Goal: Task Accomplishment & Management: Manage account settings

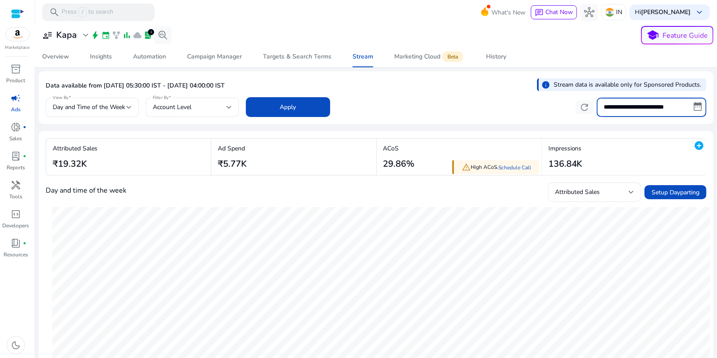
click at [630, 108] on input "**********" at bounding box center [652, 107] width 110 height 19
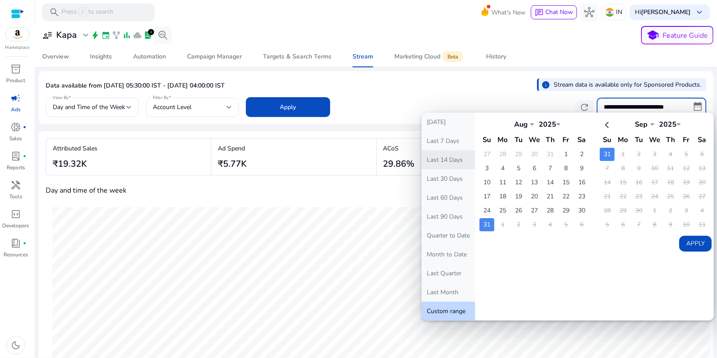
click at [462, 163] on button "Last 14 Days" at bounding box center [449, 159] width 54 height 19
type input "**********"
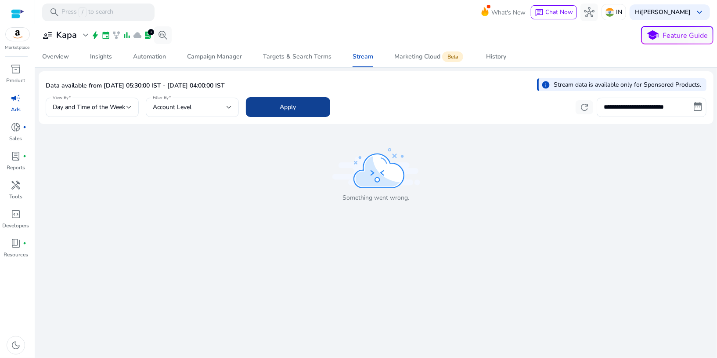
click at [287, 100] on span at bounding box center [288, 107] width 84 height 21
click at [302, 108] on span at bounding box center [288, 107] width 84 height 21
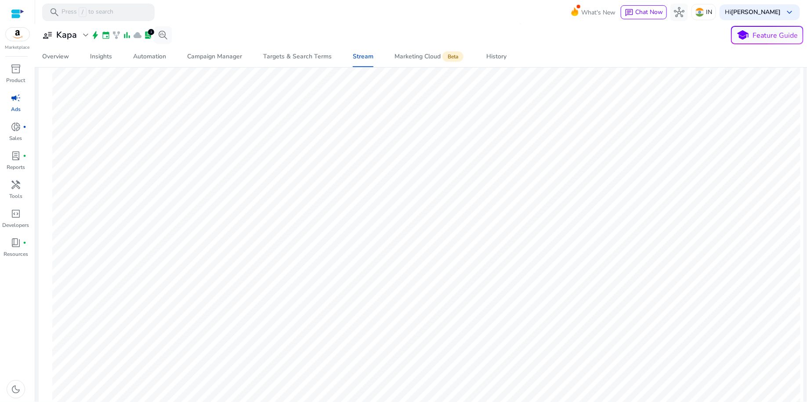
scroll to position [45, 0]
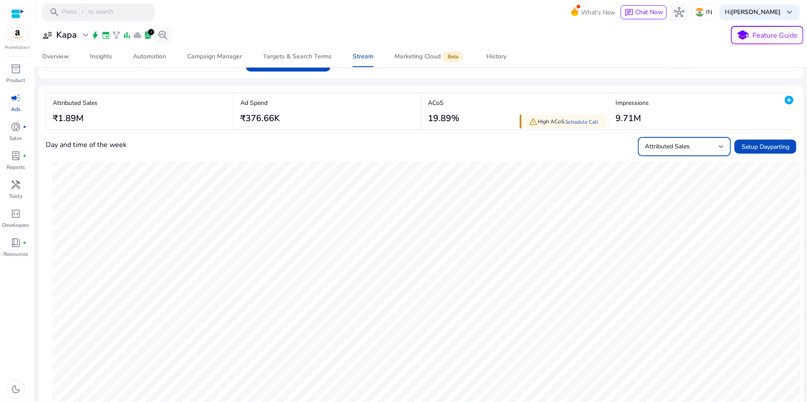
click at [705, 150] on div "Attributed Sales" at bounding box center [682, 147] width 74 height 10
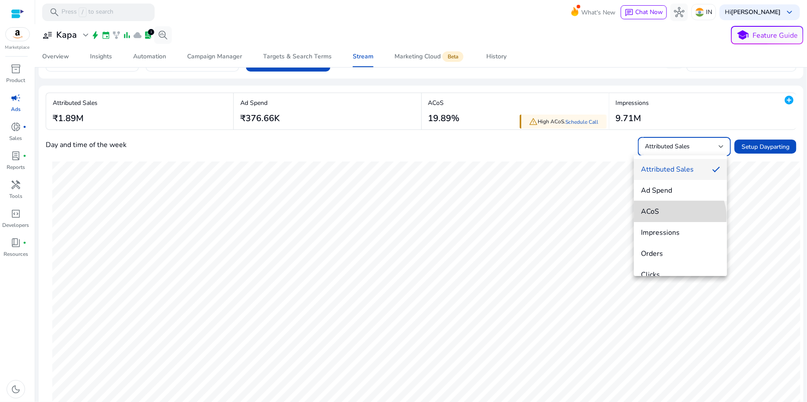
click at [676, 217] on mat-option "ACoS" at bounding box center [680, 211] width 93 height 21
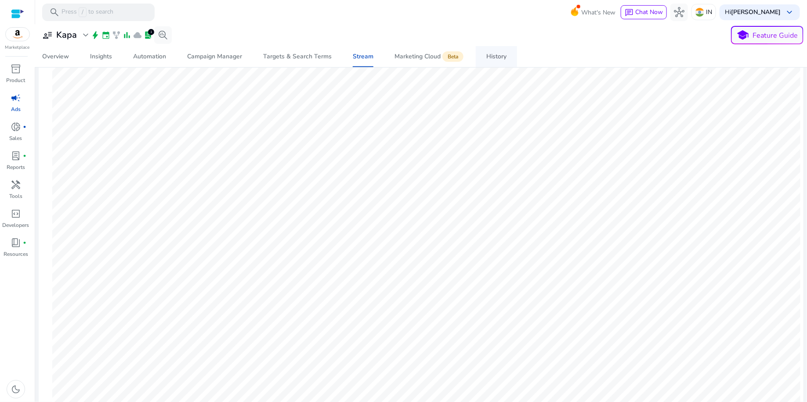
scroll to position [74, 0]
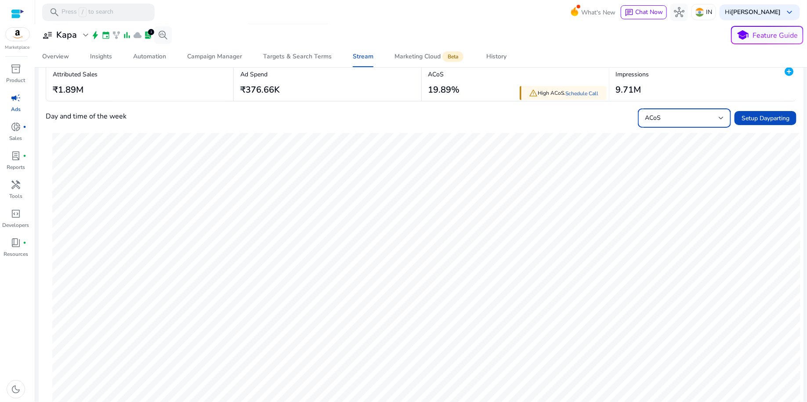
click at [665, 114] on div "ACoS" at bounding box center [682, 118] width 74 height 10
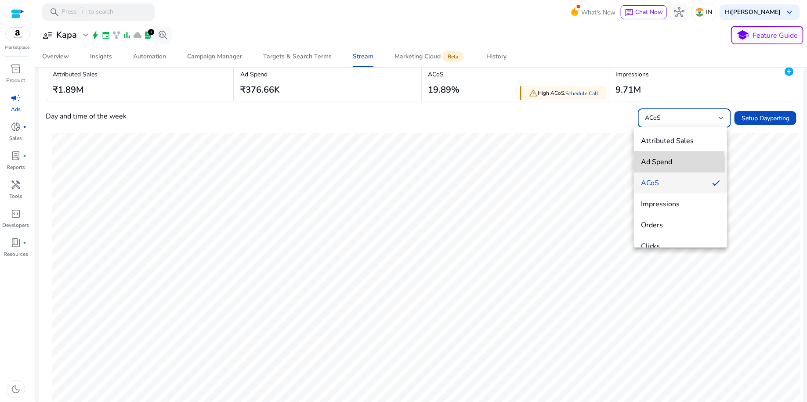
click at [662, 165] on span "Ad Spend" at bounding box center [680, 162] width 79 height 10
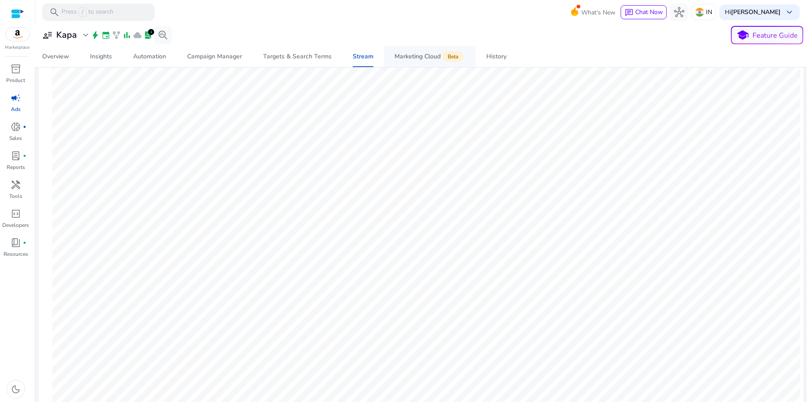
scroll to position [0, 0]
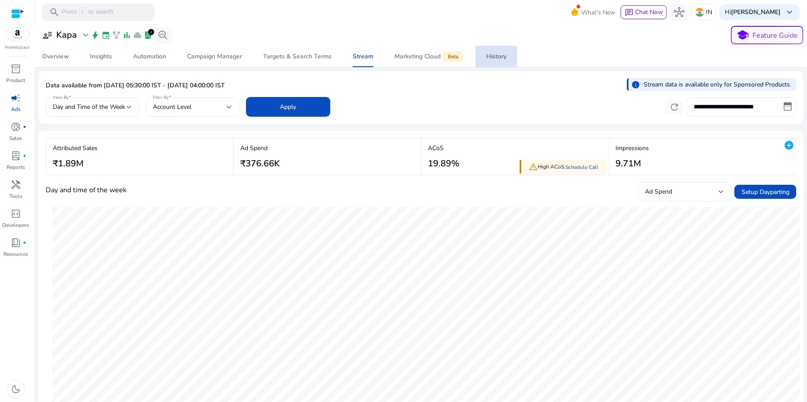
click at [510, 60] on link "History" at bounding box center [496, 56] width 41 height 21
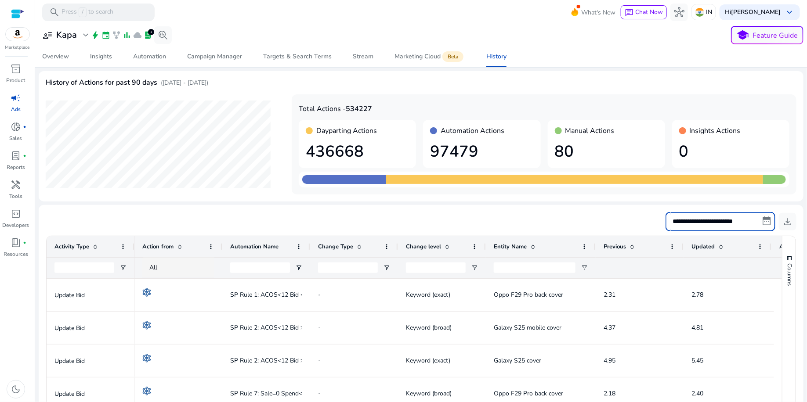
click at [717, 224] on input "**********" at bounding box center [720, 221] width 110 height 19
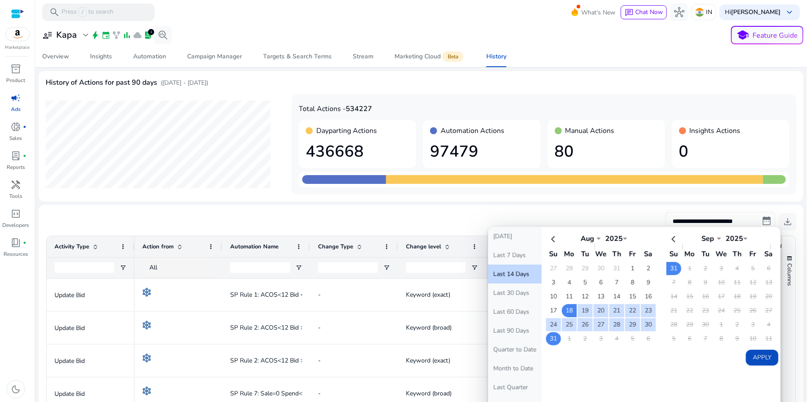
click at [552, 336] on td "31" at bounding box center [553, 338] width 15 height 13
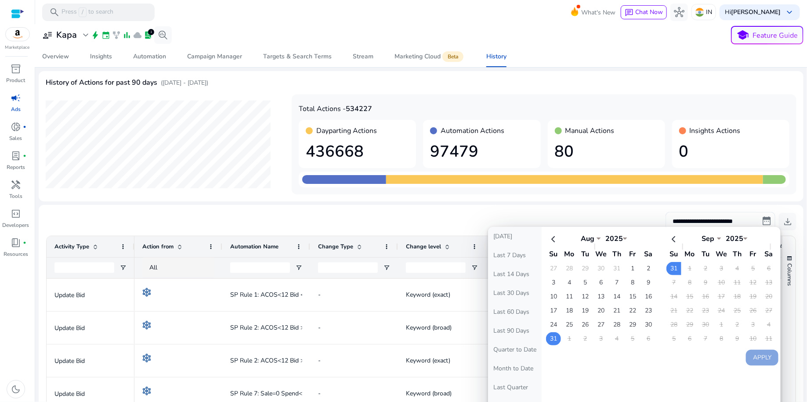
click at [552, 336] on td "31" at bounding box center [553, 338] width 15 height 13
click at [717, 350] on button "Apply" at bounding box center [762, 358] width 33 height 16
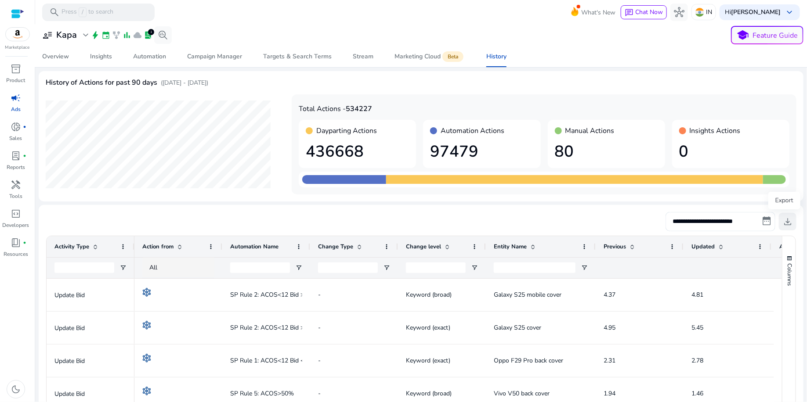
click at [717, 223] on span "download" at bounding box center [787, 222] width 11 height 11
click at [162, 58] on div "Automation" at bounding box center [149, 57] width 33 height 6
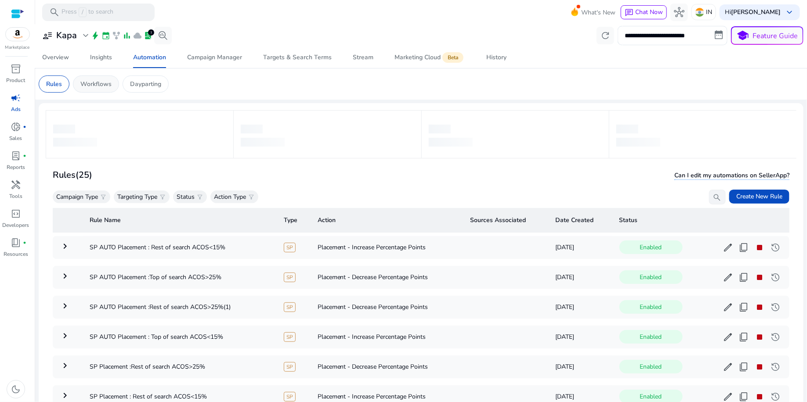
click at [93, 81] on p "Workflows" at bounding box center [95, 84] width 31 height 9
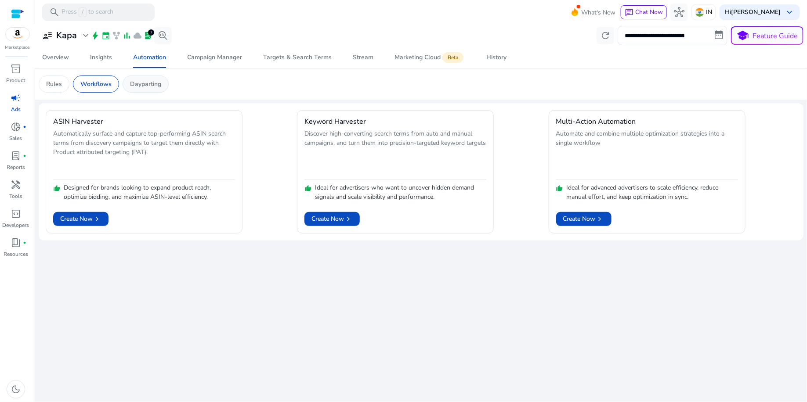
click at [137, 84] on p "Dayparting" at bounding box center [145, 84] width 31 height 9
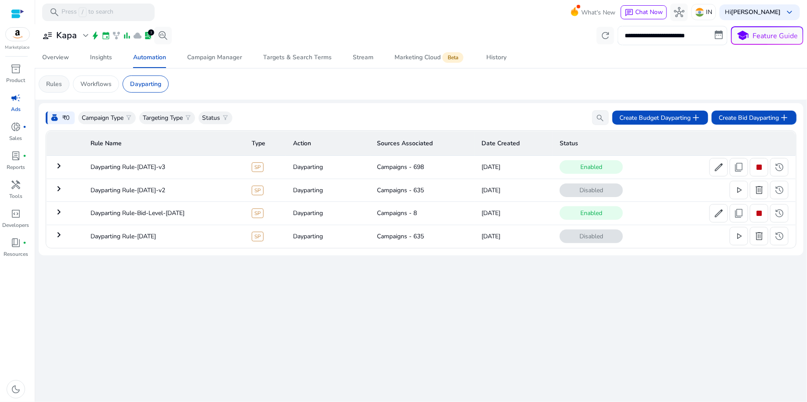
click at [58, 80] on p "Rules" at bounding box center [54, 84] width 16 height 9
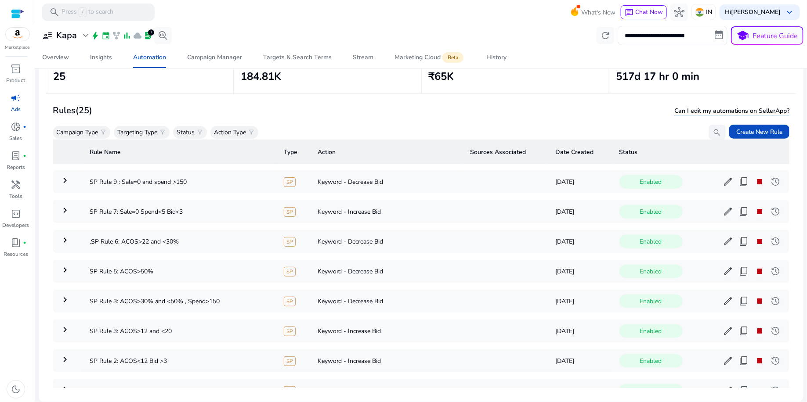
scroll to position [482, 0]
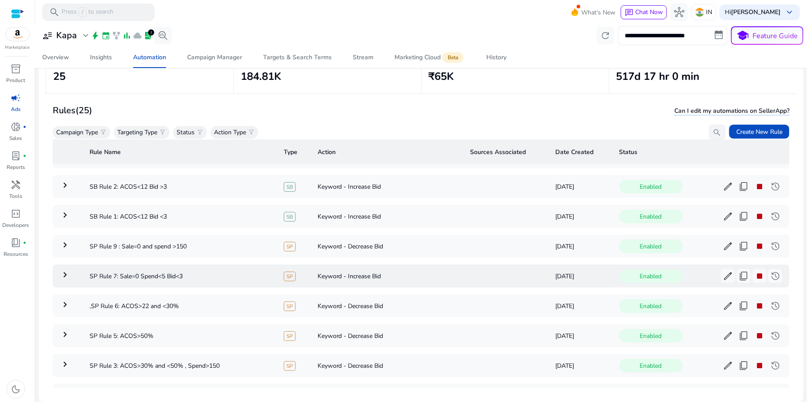
click at [64, 270] on mat-icon "keyboard_arrow_right" at bounding box center [65, 275] width 11 height 11
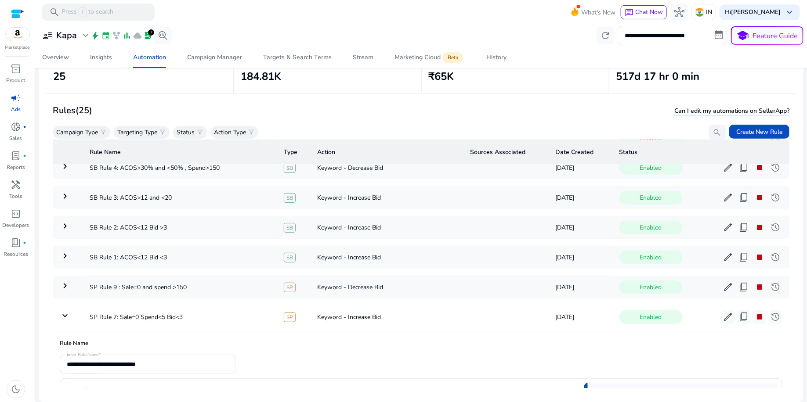
scroll to position [381, 0]
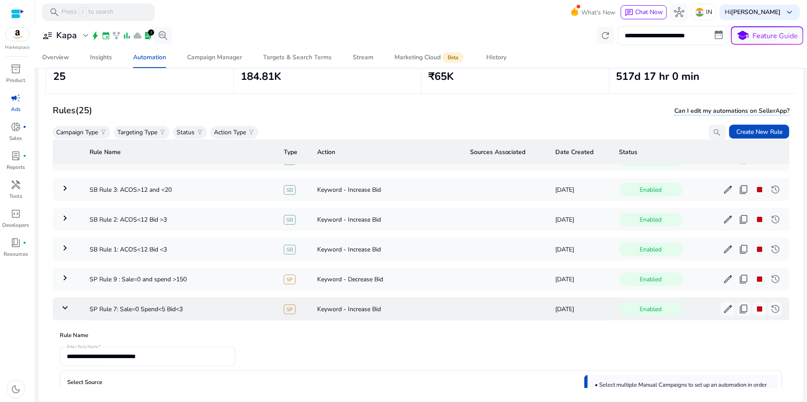
click at [66, 303] on mat-icon "keyboard_arrow_down" at bounding box center [65, 308] width 11 height 11
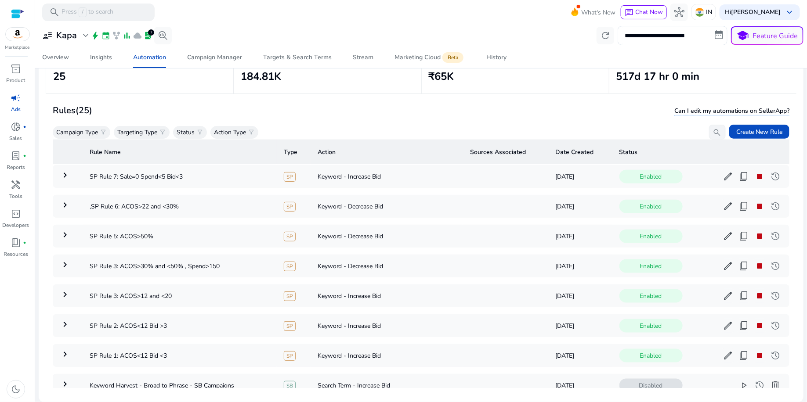
scroll to position [537, 0]
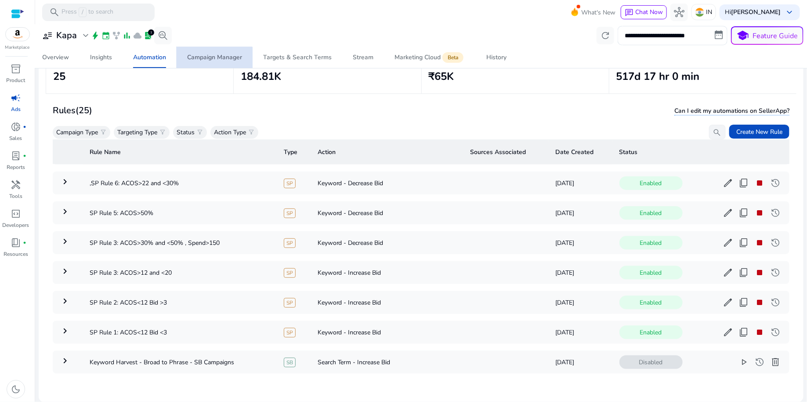
click at [211, 58] on div "Campaign Manager" at bounding box center [214, 57] width 55 height 6
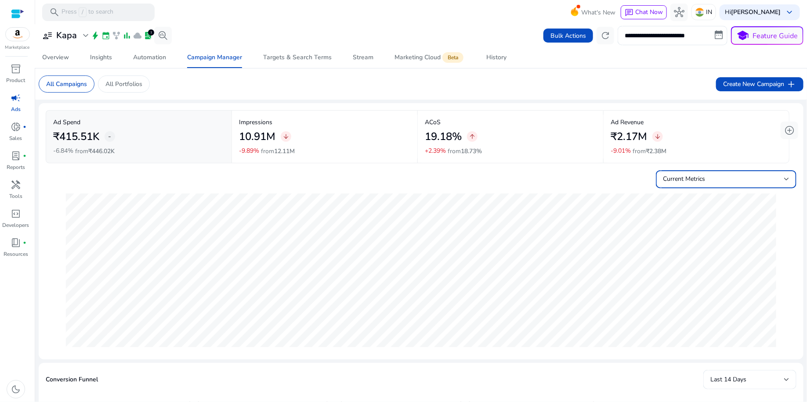
click at [766, 178] on div "Current Metrics" at bounding box center [723, 179] width 121 height 10
click at [748, 144] on div at bounding box center [403, 201] width 807 height 402
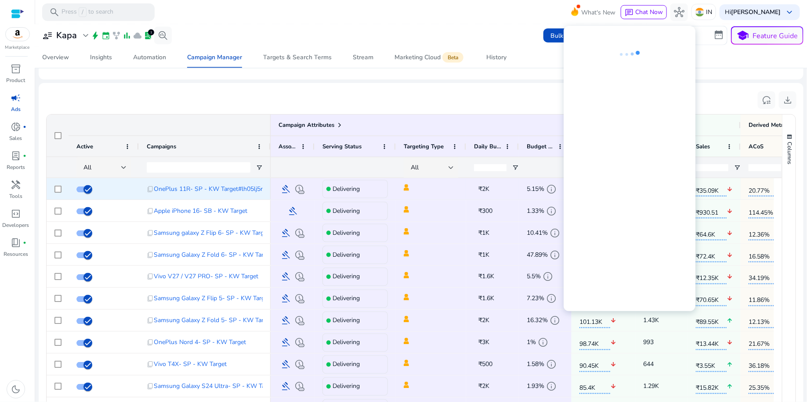
scroll to position [543, 0]
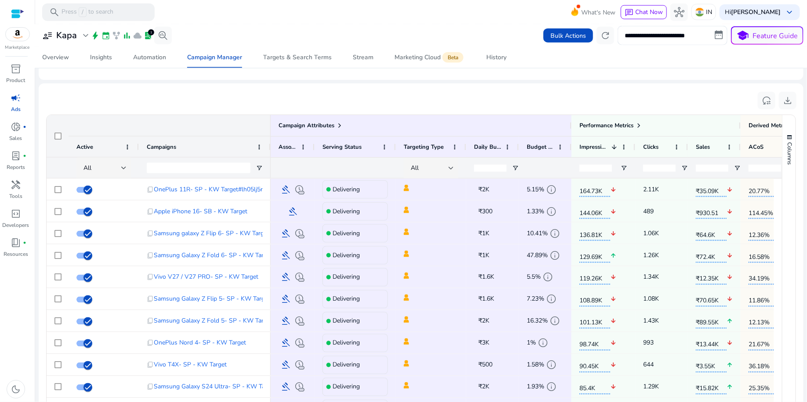
click at [679, 93] on div "reset_settings download" at bounding box center [421, 100] width 751 height 20
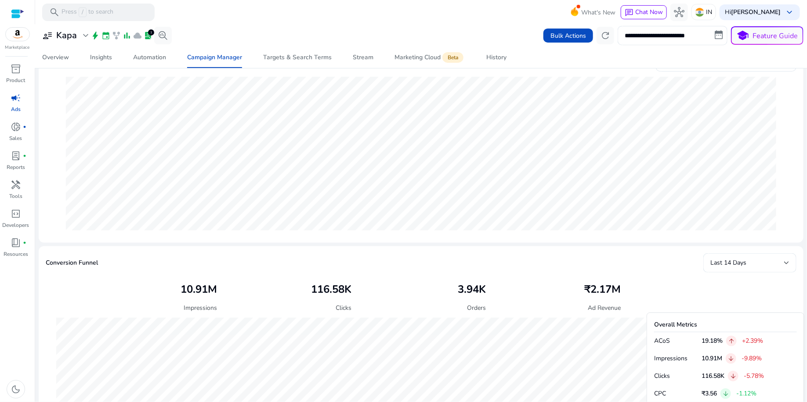
scroll to position [0, 0]
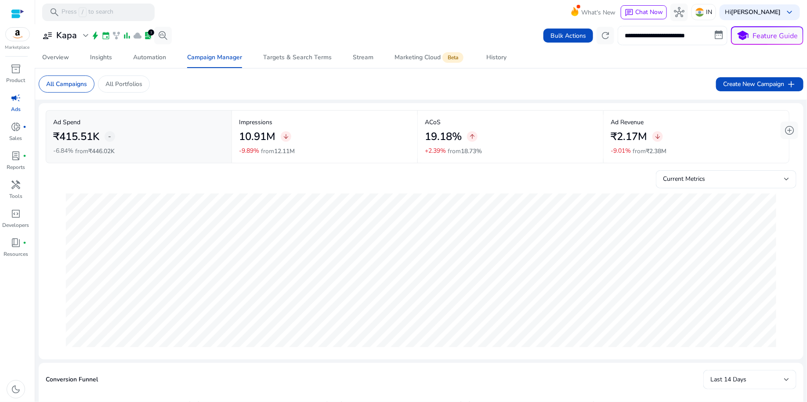
click at [663, 34] on input "**********" at bounding box center [673, 35] width 110 height 19
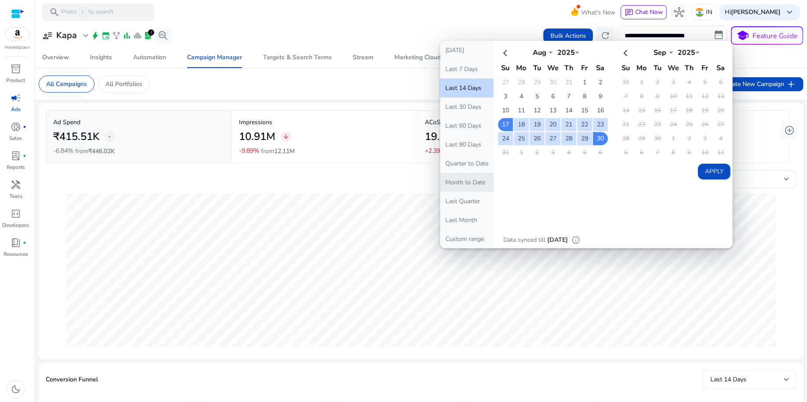
click at [475, 188] on button "Month to Date" at bounding box center [467, 182] width 54 height 19
type input "**********"
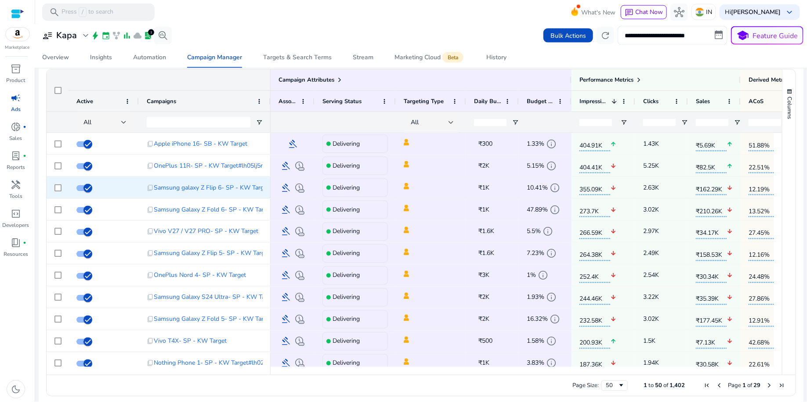
scroll to position [585, 0]
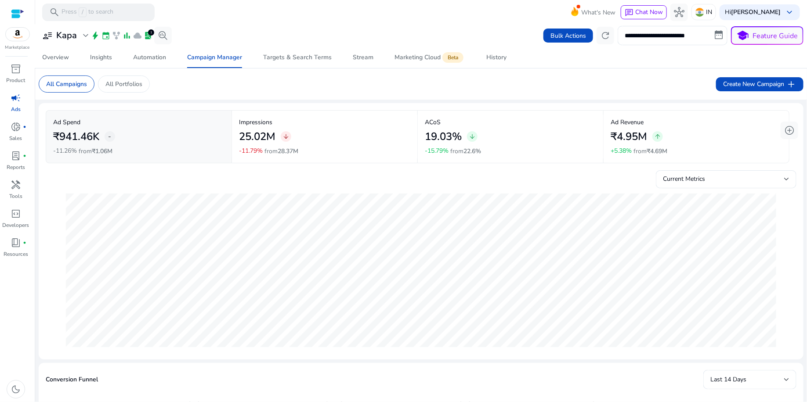
scroll to position [585, 0]
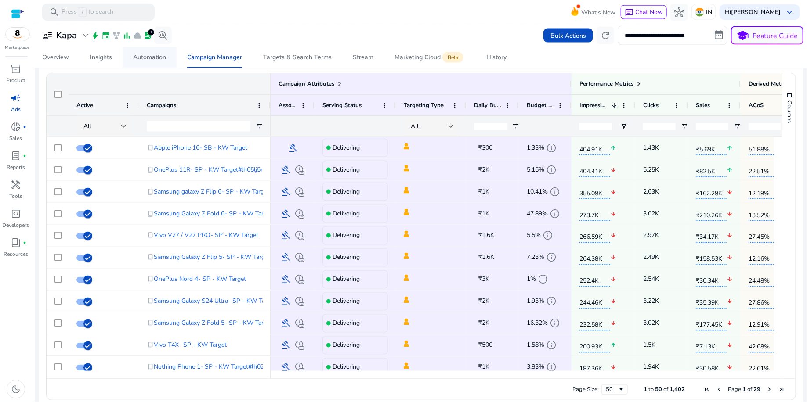
click at [153, 56] on div "Automation" at bounding box center [149, 57] width 33 height 6
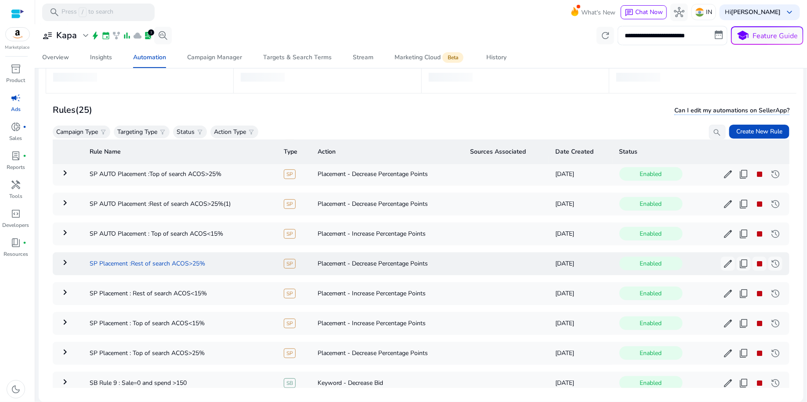
scroll to position [49, 0]
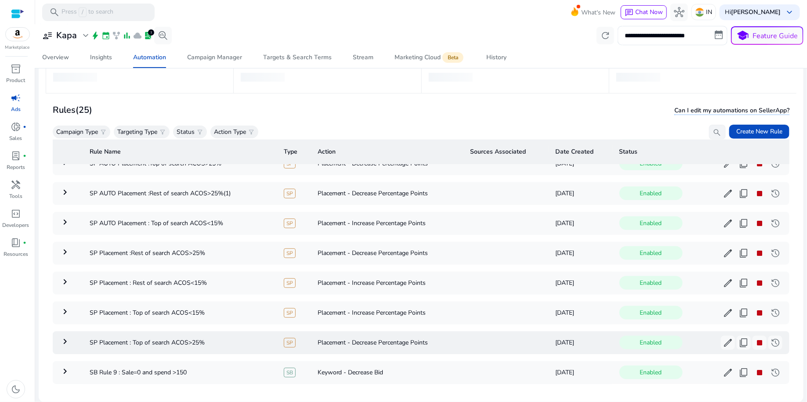
click at [65, 341] on mat-icon "keyboard_arrow_right" at bounding box center [65, 341] width 11 height 11
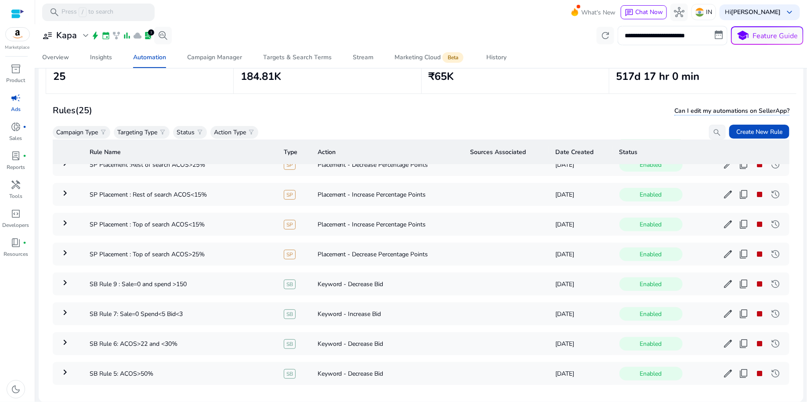
scroll to position [129, 0]
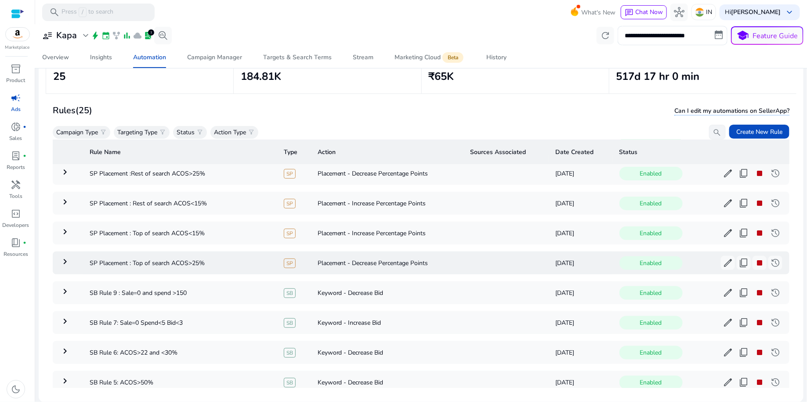
click at [63, 257] on mat-icon "keyboard_arrow_right" at bounding box center [65, 262] width 11 height 11
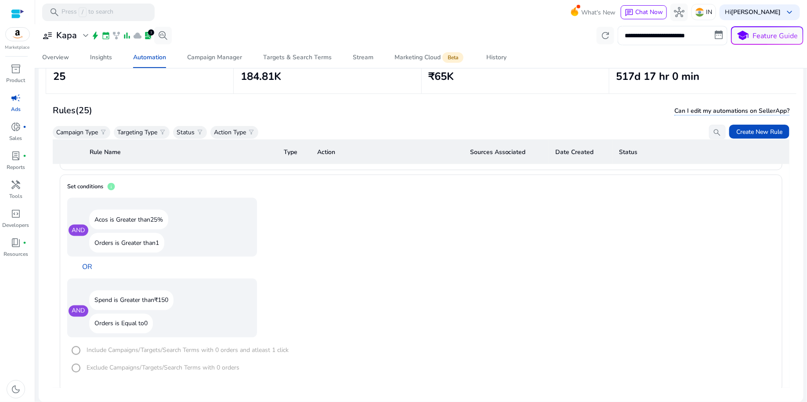
scroll to position [672, 0]
